Goal: Find specific page/section: Find specific page/section

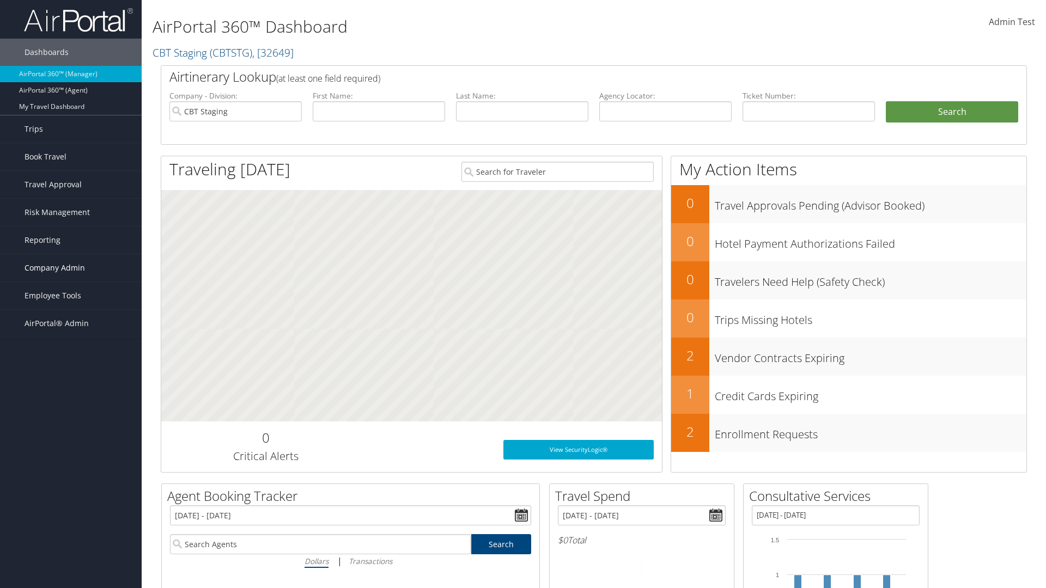
click at [71, 268] on span "Company Admin" at bounding box center [55, 267] width 60 height 27
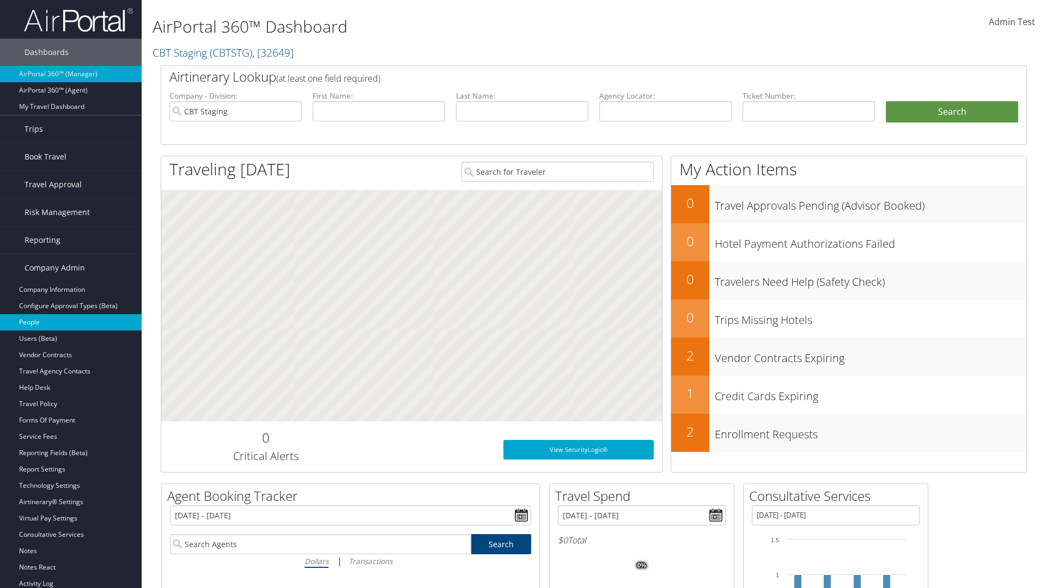
click at [71, 322] on link "People" at bounding box center [71, 322] width 142 height 16
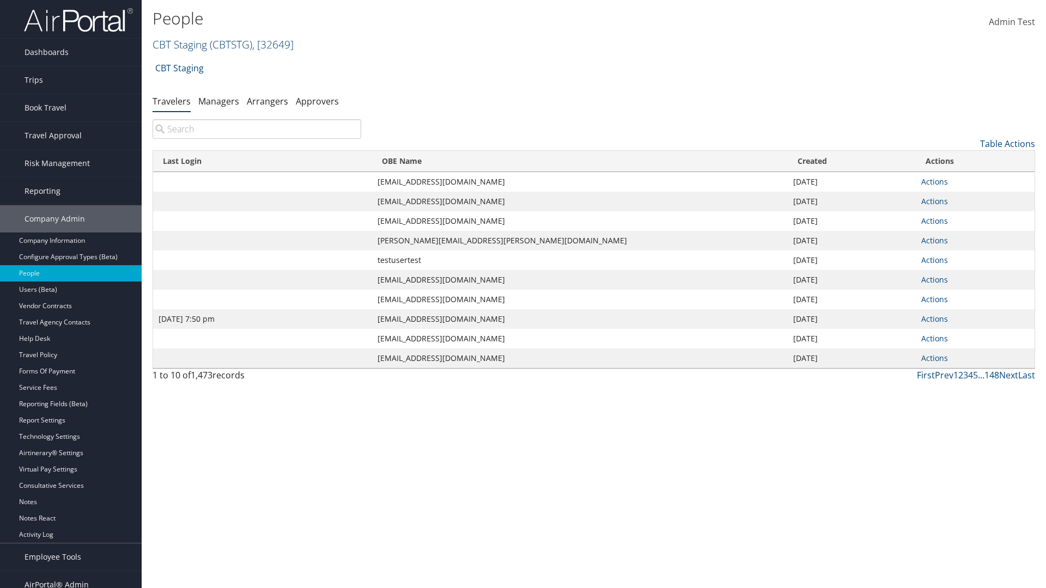
click at [180, 44] on link "CBT Staging ( CBTSTG ) , [ 32649 ]" at bounding box center [223, 44] width 141 height 15
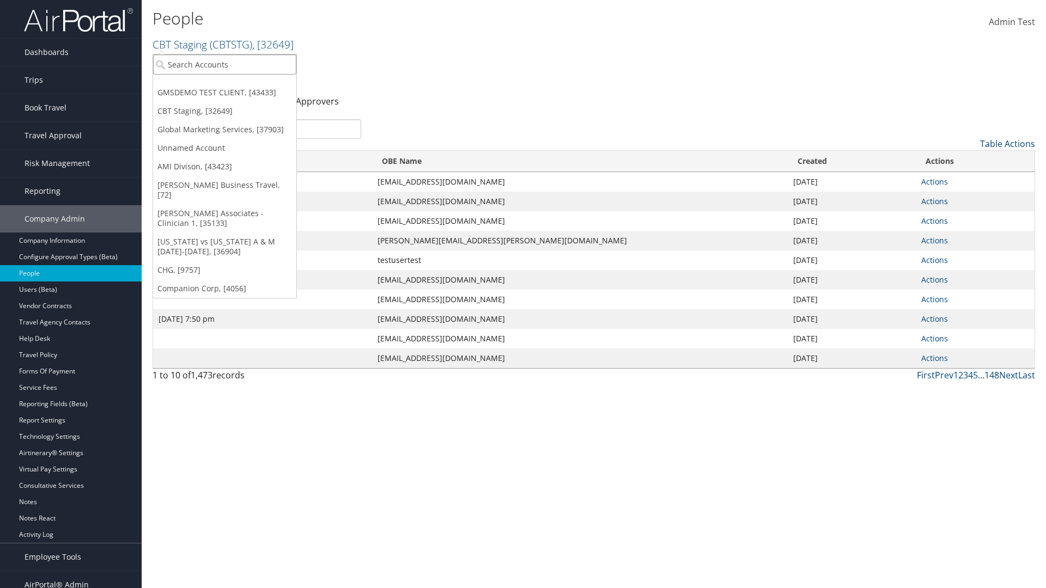
click at [224, 64] on input "search" at bounding box center [224, 64] width 143 height 20
type input "Global Marketing Services"
click at [235, 84] on div "Global Marketing Services (301946), [37903]" at bounding box center [234, 85] width 175 height 10
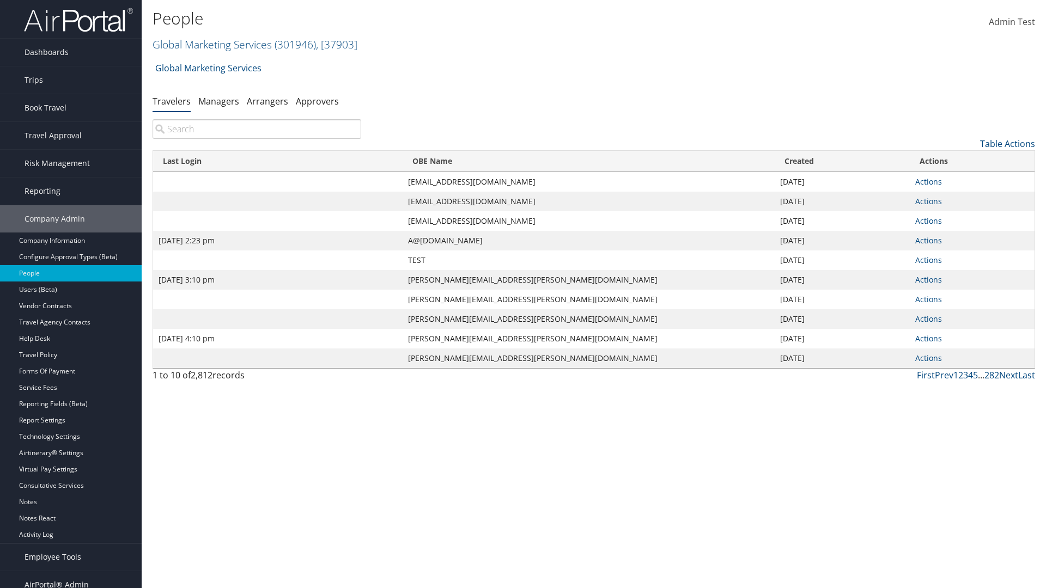
click at [257, 129] on input "search" at bounding box center [257, 129] width 209 height 20
type input "Sep 17, 2020 2:23 pm"
